Goal: Task Accomplishment & Management: Manage account settings

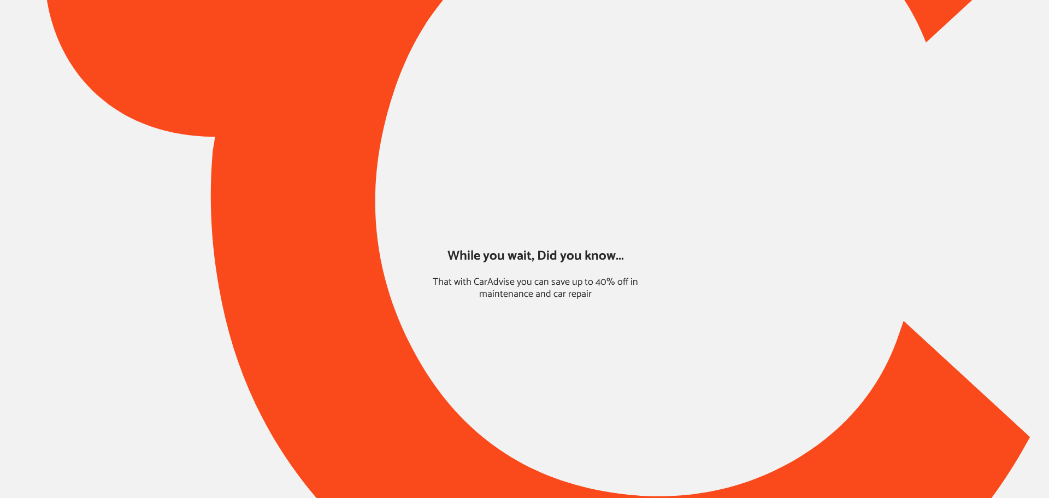
type input "*****"
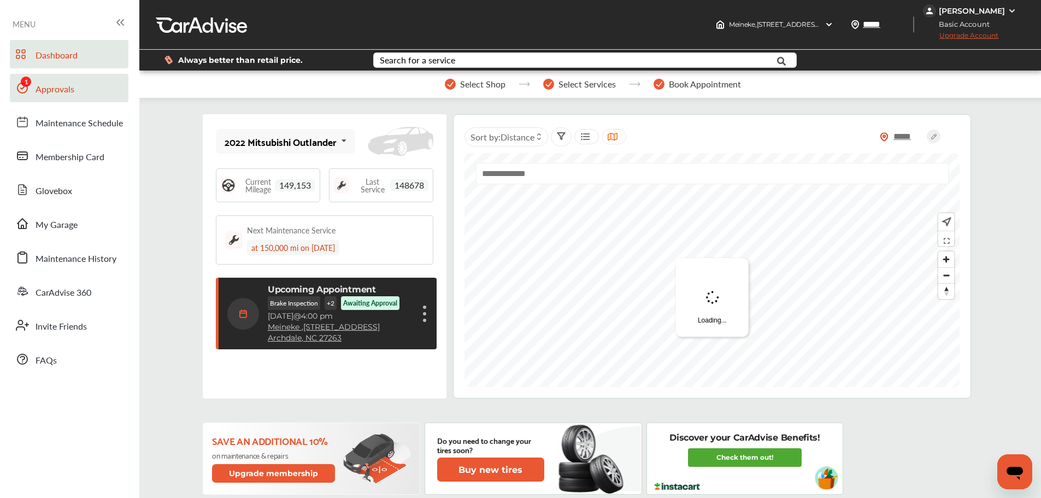
click at [36, 86] on span "Approvals" at bounding box center [55, 89] width 39 height 14
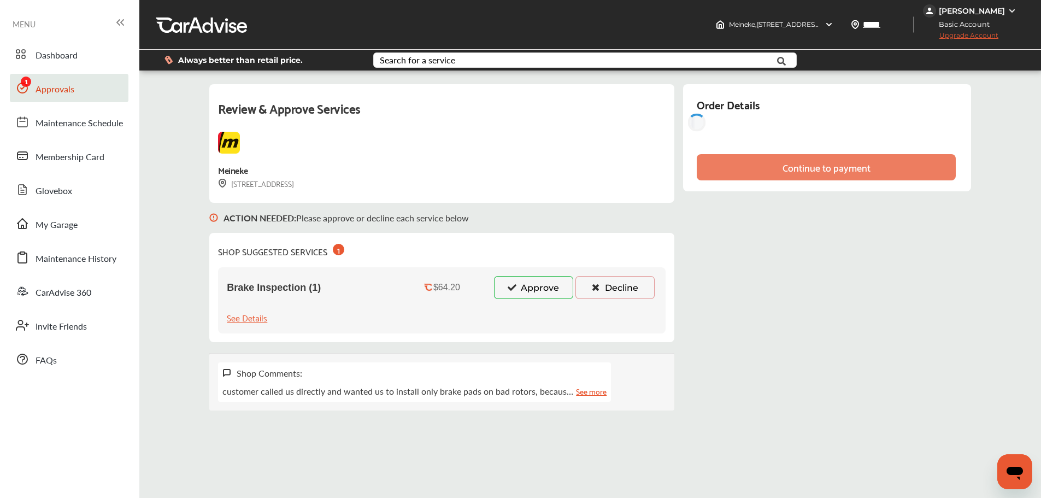
click at [511, 289] on icon at bounding box center [511, 287] width 10 height 8
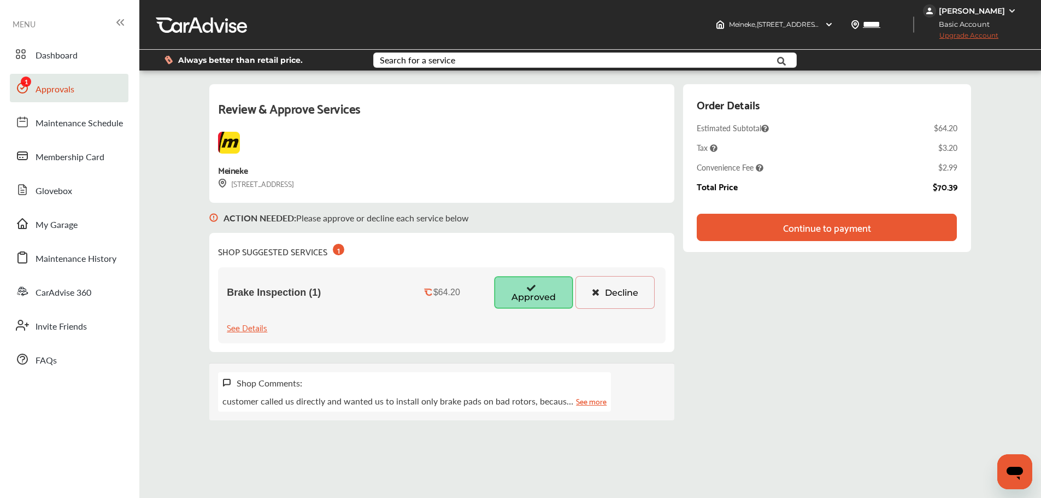
click at [752, 391] on div "Review & Approve Services Meineke [STREET_ADDRESS] ACTION NEEDED : Please appro…" at bounding box center [589, 252] width 761 height 336
